Goal: Information Seeking & Learning: Learn about a topic

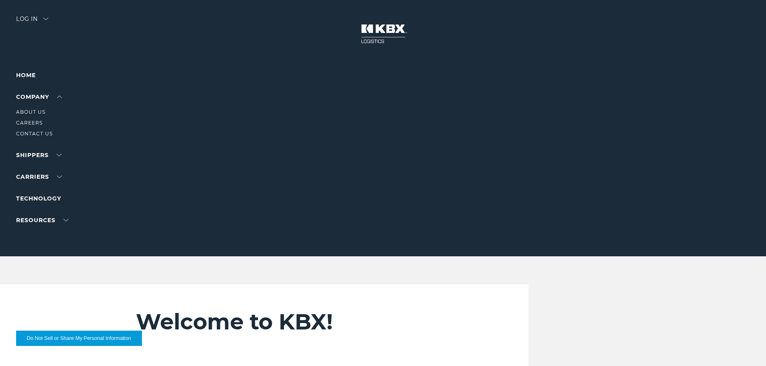
drag, startPoint x: 35, startPoint y: 111, endPoint x: 57, endPoint y: 115, distance: 21.5
click at [35, 111] on link "About Us" at bounding box center [30, 112] width 29 height 6
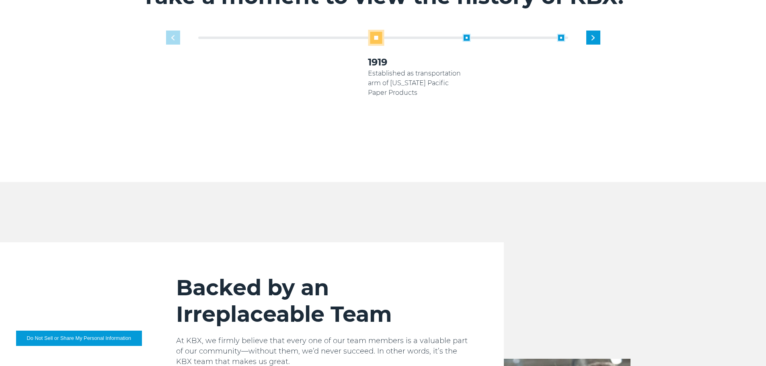
scroll to position [362, 0]
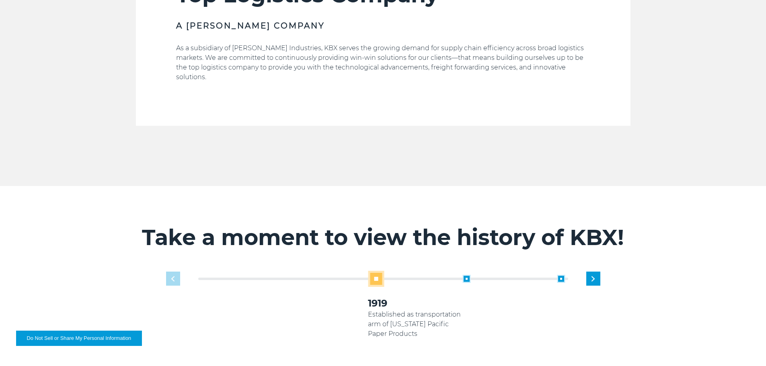
click at [559, 275] on span at bounding box center [561, 279] width 8 height 8
click at [466, 275] on span at bounding box center [466, 279] width 8 height 8
